Goal: Task Accomplishment & Management: Manage account settings

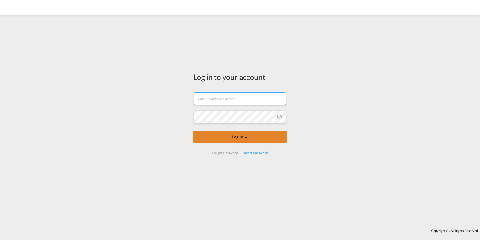
type input "[DOMAIN_NAME][EMAIL_ADDRESS][DOMAIN_NAME]"
click at [226, 141] on button "Log In" at bounding box center [239, 136] width 93 height 13
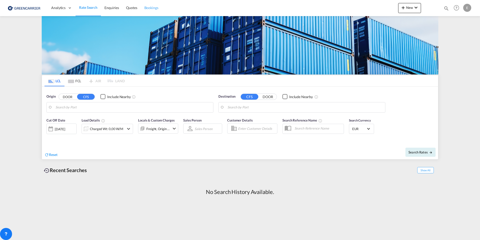
click at [148, 9] on span "Bookings" at bounding box center [151, 8] width 14 height 4
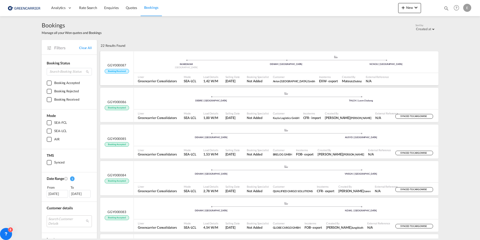
click at [213, 73] on div "Load Details 1,42 W/M" at bounding box center [212, 79] width 22 height 13
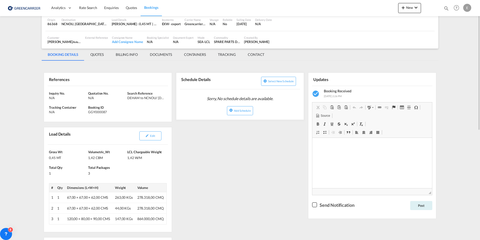
scroll to position [50, 0]
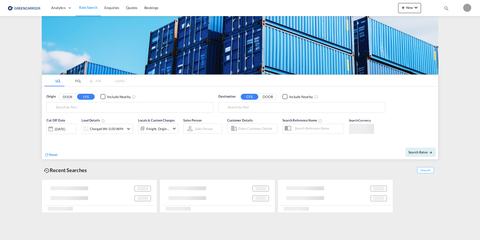
click at [254, 128] on input "Enter Customer Details" at bounding box center [257, 129] width 38 height 8
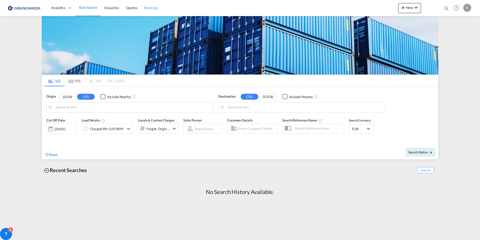
click at [153, 10] on link "Bookings" at bounding box center [151, 8] width 21 height 16
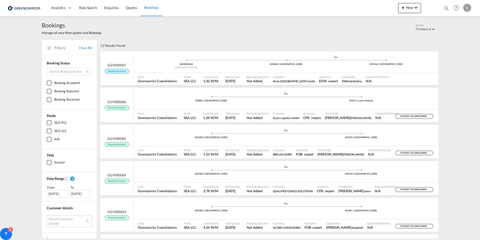
click at [355, 81] on span "Sobisz" at bounding box center [359, 80] width 8 height 3
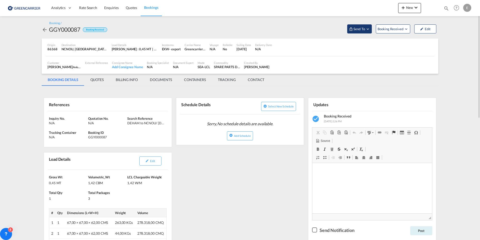
click at [366, 30] on md-icon "Open demo menu" at bounding box center [368, 29] width 5 height 5
click at [366, 45] on div "Yet to sync" at bounding box center [372, 47] width 31 height 11
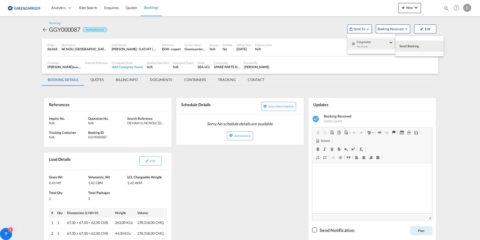
click at [405, 48] on span "Send Booking" at bounding box center [410, 46] width 20 height 8
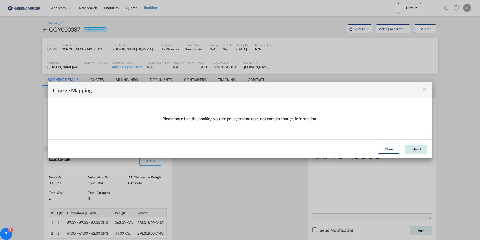
click at [411, 146] on button "Submit" at bounding box center [416, 148] width 22 height 9
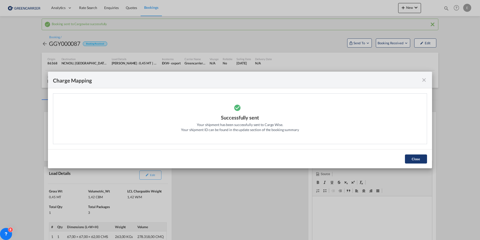
click at [415, 159] on button "Close" at bounding box center [416, 158] width 22 height 9
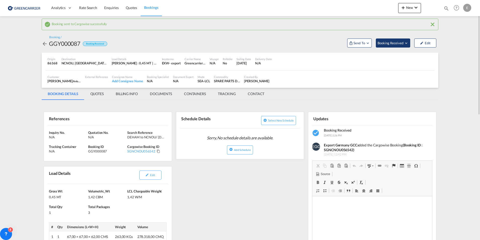
click at [390, 44] on span "Booking Received" at bounding box center [391, 42] width 26 height 5
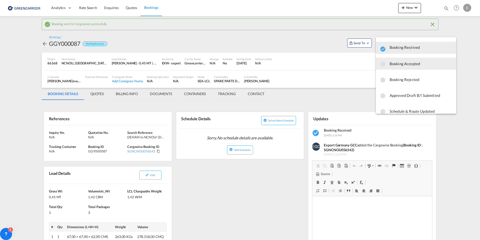
scroll to position [7, 0]
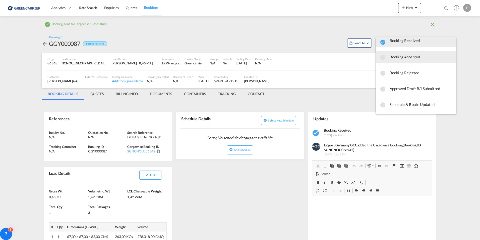
click at [412, 59] on span "Booking Accepted" at bounding box center [421, 56] width 63 height 9
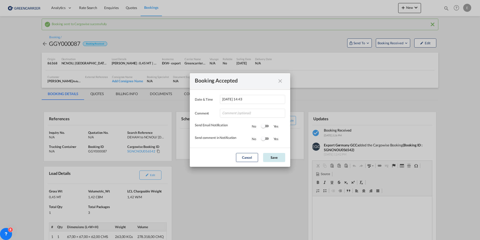
click at [275, 155] on button "Save" at bounding box center [274, 157] width 22 height 9
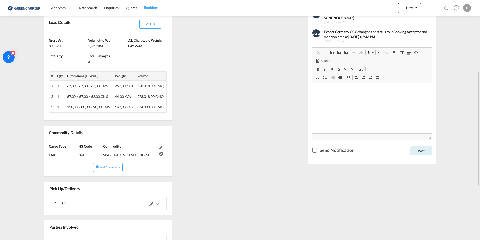
scroll to position [226, 0]
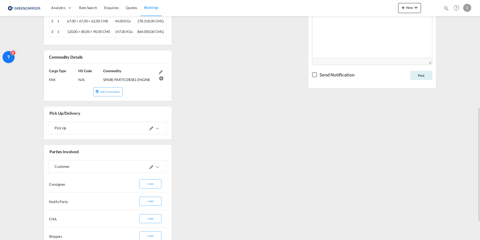
click at [157, 128] on md-icon "icons/ic_keyboard_arrow_right_black_24px.svg" at bounding box center [158, 128] width 6 height 6
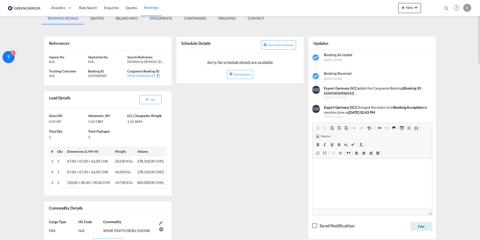
scroll to position [0, 0]
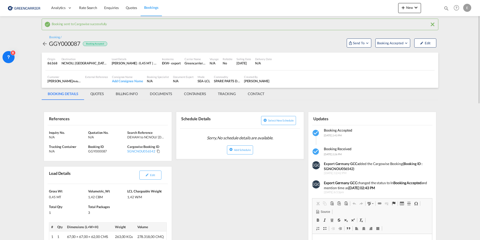
click at [69, 46] on div "GGY000087" at bounding box center [64, 43] width 31 height 8
copy div "GGY000087"
click at [147, 74] on div "Booking Specialist N/A" at bounding box center [158, 79] width 26 height 13
